Goal: Information Seeking & Learning: Compare options

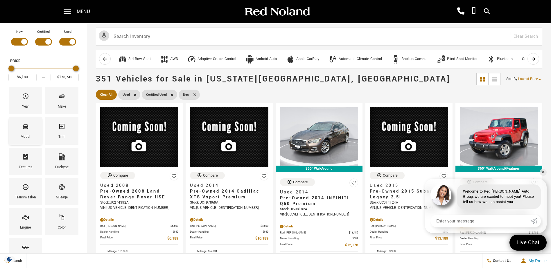
click at [35, 134] on div "Model" at bounding box center [25, 130] width 33 height 27
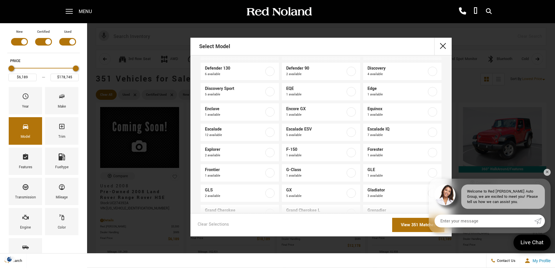
scroll to position [116, 0]
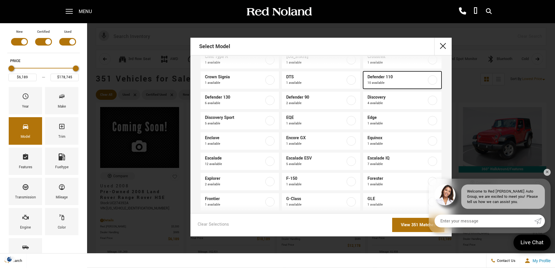
click at [389, 81] on span "10 available" at bounding box center [397, 83] width 59 height 6
type input "$41,964"
type input "$129,522"
checkbox input "true"
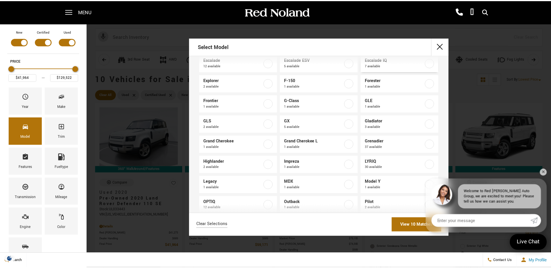
scroll to position [185, 0]
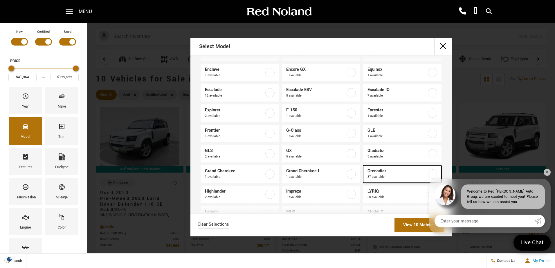
click at [386, 176] on span "37 available" at bounding box center [397, 177] width 59 height 6
checkbox input "true"
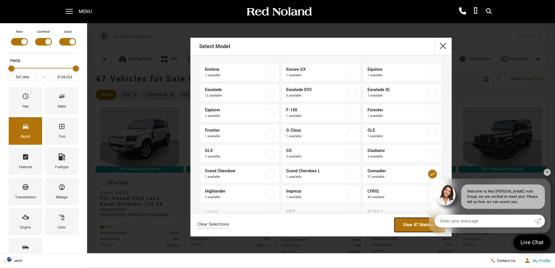
click at [412, 226] on link "View 47 Matches" at bounding box center [420, 225] width 50 height 14
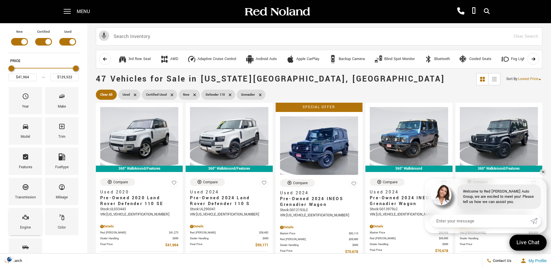
click at [30, 220] on div "Engine" at bounding box center [25, 221] width 33 height 27
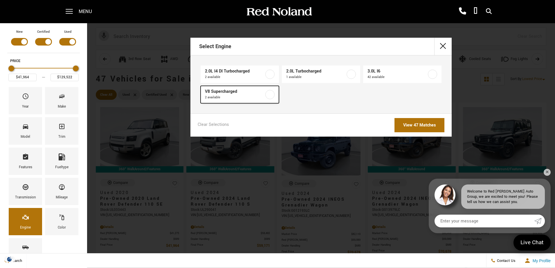
click at [269, 95] on label at bounding box center [269, 94] width 9 height 9
type input "$123,072"
checkbox input "true"
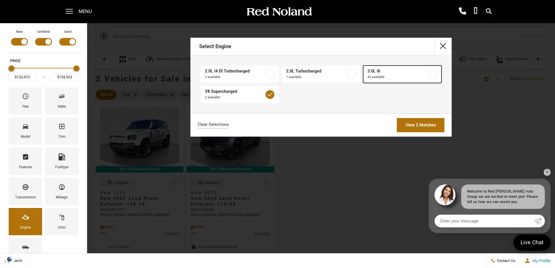
click at [431, 77] on label at bounding box center [432, 74] width 9 height 9
type input "$41,964"
checkbox input "true"
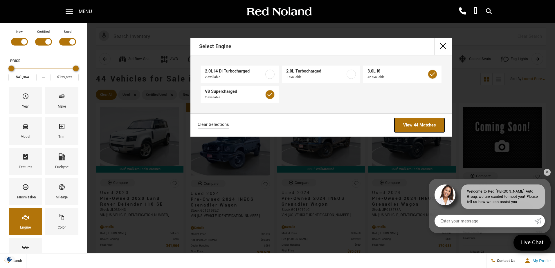
click at [422, 127] on link "View 44 Matches" at bounding box center [420, 125] width 50 height 14
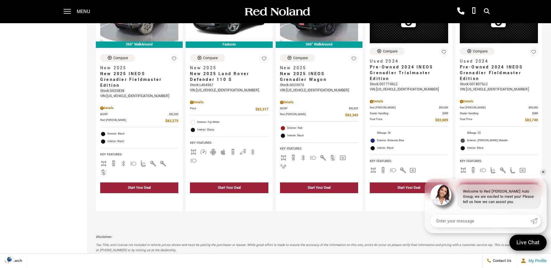
scroll to position [900, 0]
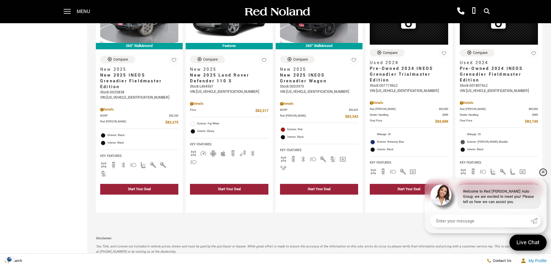
click at [543, 172] on link "✕" at bounding box center [542, 172] width 7 height 7
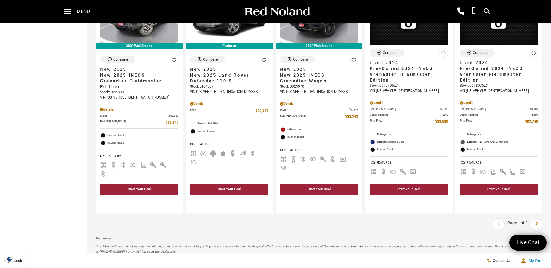
scroll to position [915, 0]
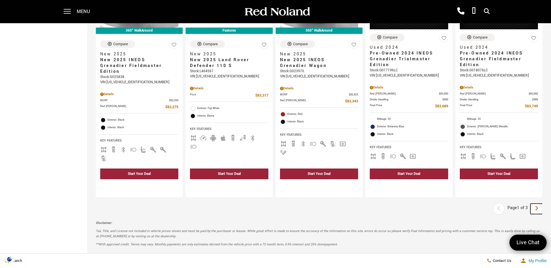
click at [538, 204] on icon "next page" at bounding box center [536, 208] width 4 height 9
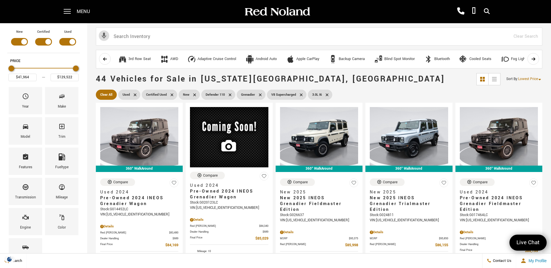
click at [128, 93] on span "Used" at bounding box center [126, 94] width 7 height 7
type input "$78,663"
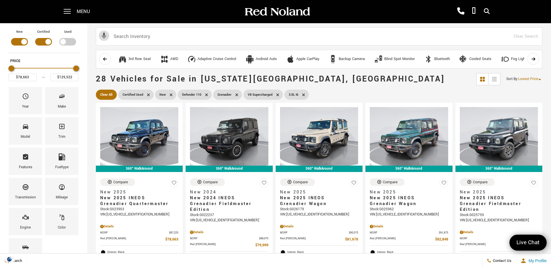
click at [172, 93] on icon at bounding box center [171, 95] width 5 height 5
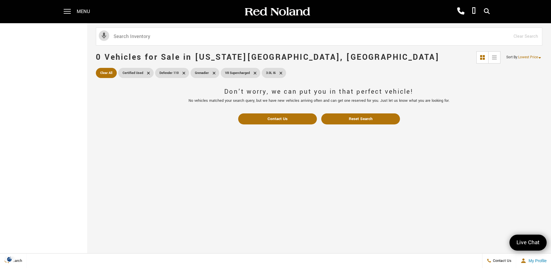
click at [147, 72] on icon at bounding box center [148, 73] width 5 height 5
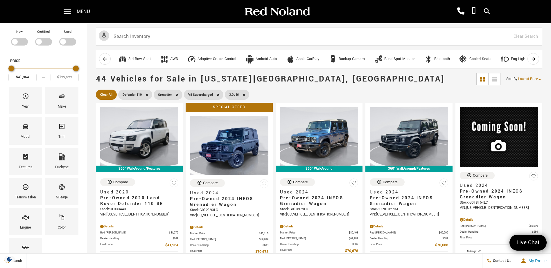
click at [63, 41] on div "Filter by Vehicle Type" at bounding box center [67, 42] width 17 height 8
type input "$92,688"
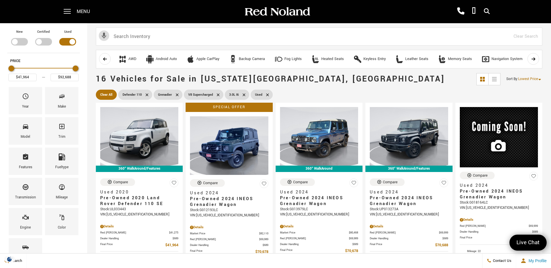
click at [40, 43] on div "Filter by Vehicle Type" at bounding box center [43, 42] width 17 height 8
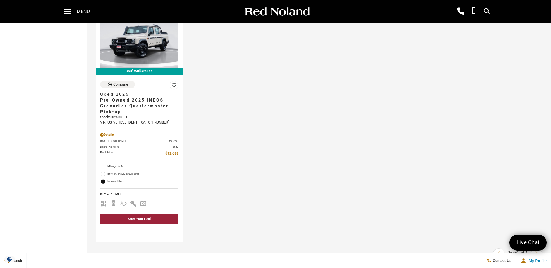
scroll to position [829, 0]
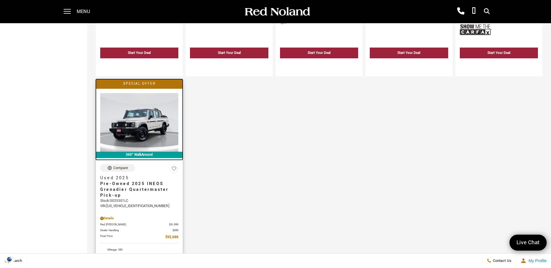
click at [141, 127] on img at bounding box center [139, 122] width 78 height 59
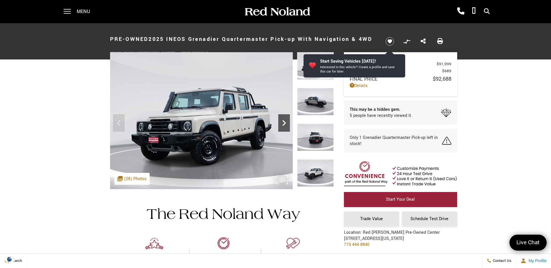
click at [284, 127] on icon "Next" at bounding box center [284, 123] width 12 height 12
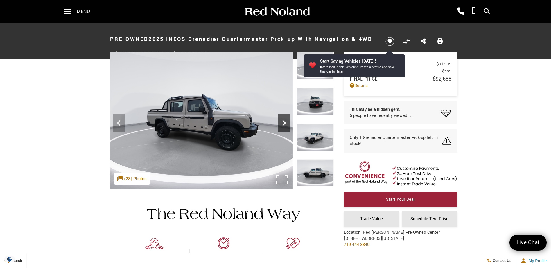
click at [284, 127] on icon "Next" at bounding box center [284, 123] width 12 height 12
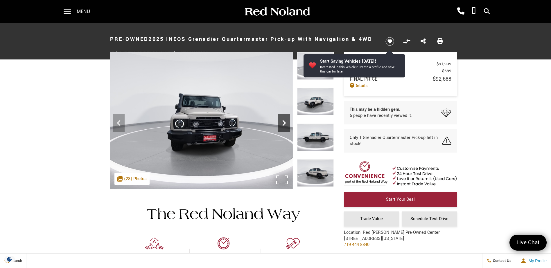
click at [284, 127] on icon "Next" at bounding box center [284, 123] width 12 height 12
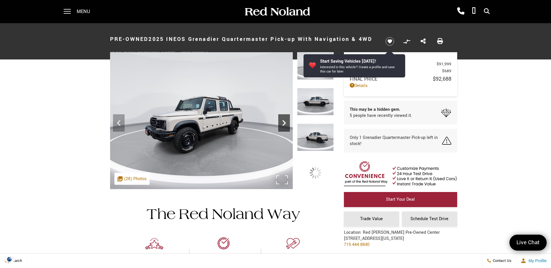
click at [284, 127] on icon "Next" at bounding box center [284, 123] width 12 height 12
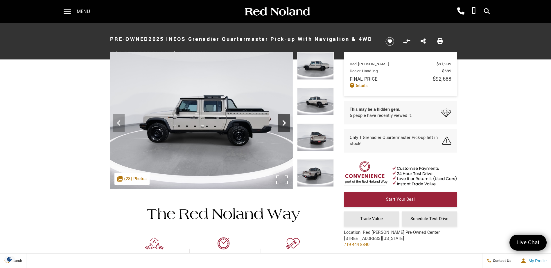
click at [284, 127] on icon "Next" at bounding box center [284, 123] width 12 height 12
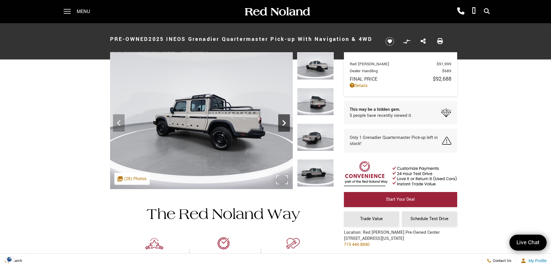
click at [284, 127] on icon "Next" at bounding box center [284, 123] width 12 height 12
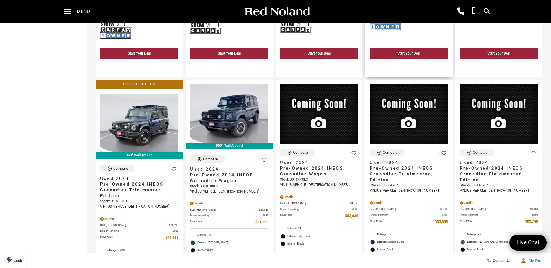
scroll to position [435, 0]
